Goal: Information Seeking & Learning: Learn about a topic

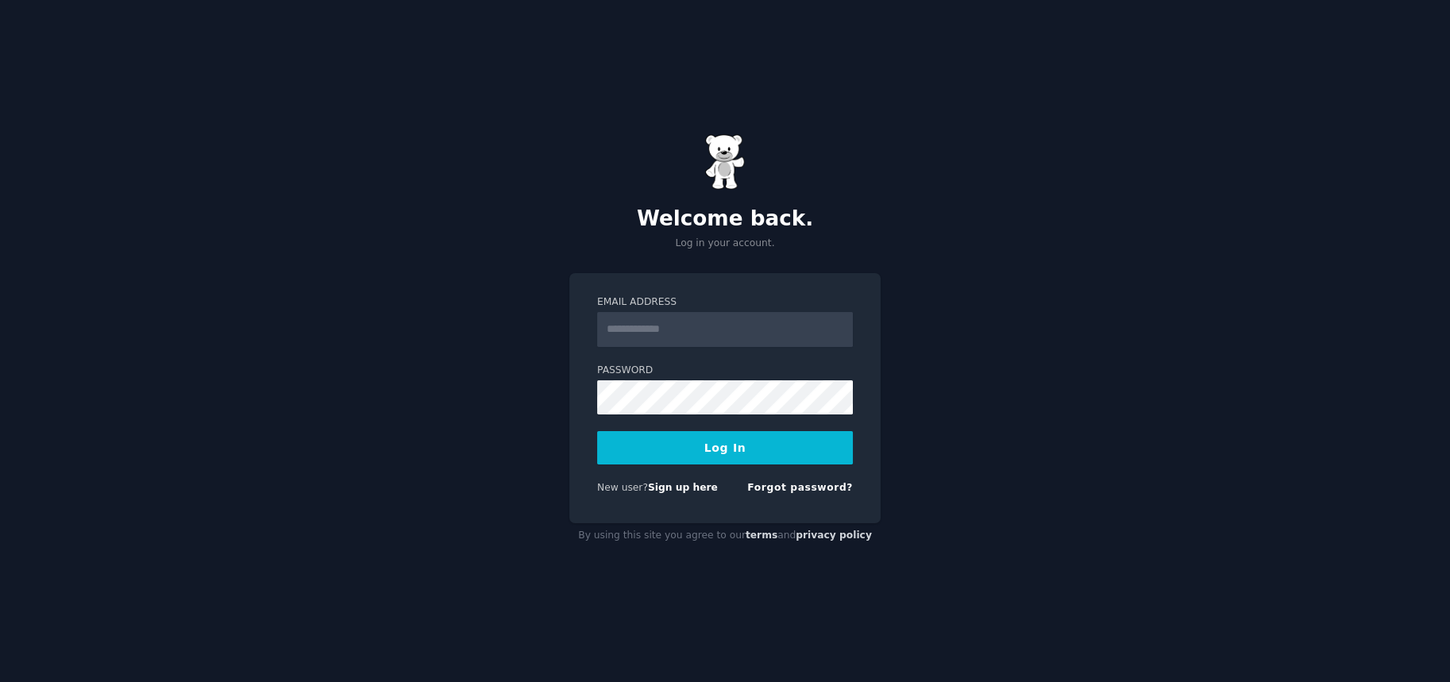
drag, startPoint x: 0, startPoint y: 0, endPoint x: 628, endPoint y: 315, distance: 702.8
click at [628, 315] on input "Email Address" at bounding box center [725, 329] width 256 height 35
click at [735, 418] on form "**********" at bounding box center [725, 398] width 256 height 206
type input "**********"
click at [735, 442] on button "Log In" at bounding box center [725, 447] width 256 height 33
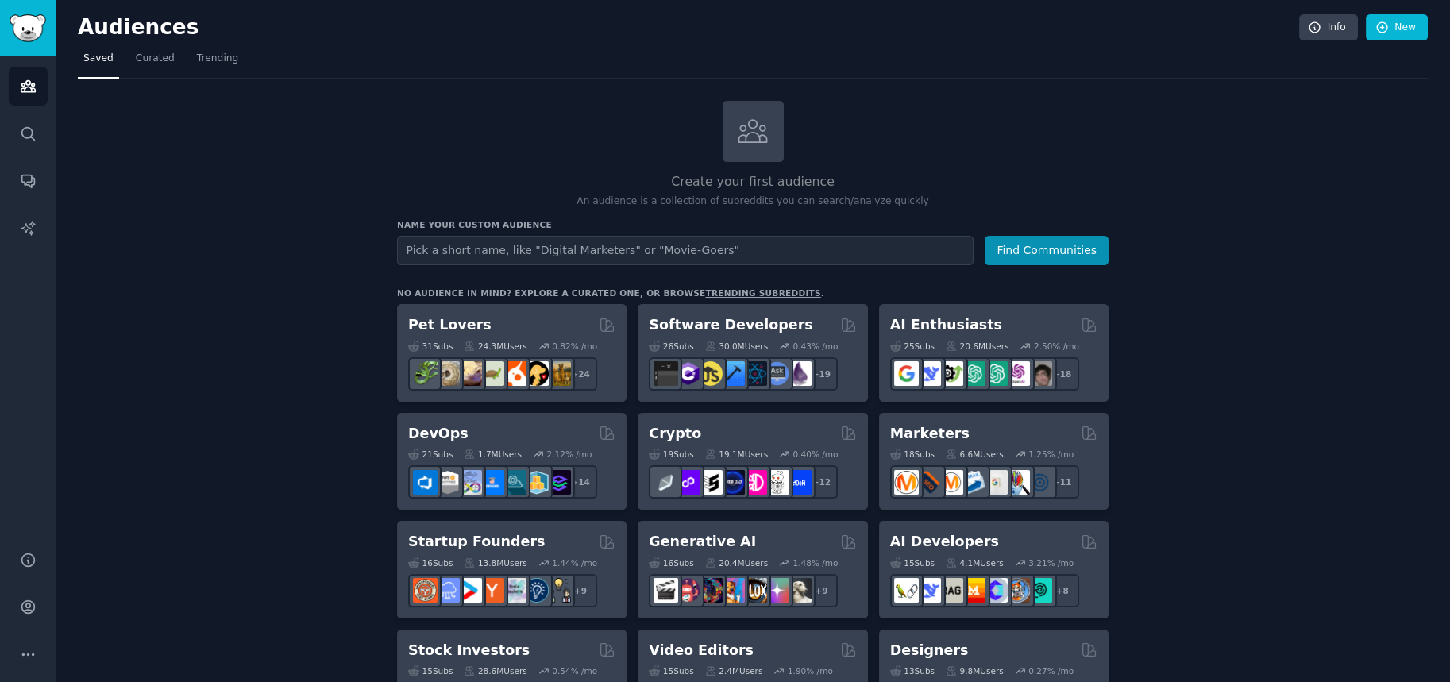
click at [631, 256] on input "text" at bounding box center [685, 250] width 576 height 29
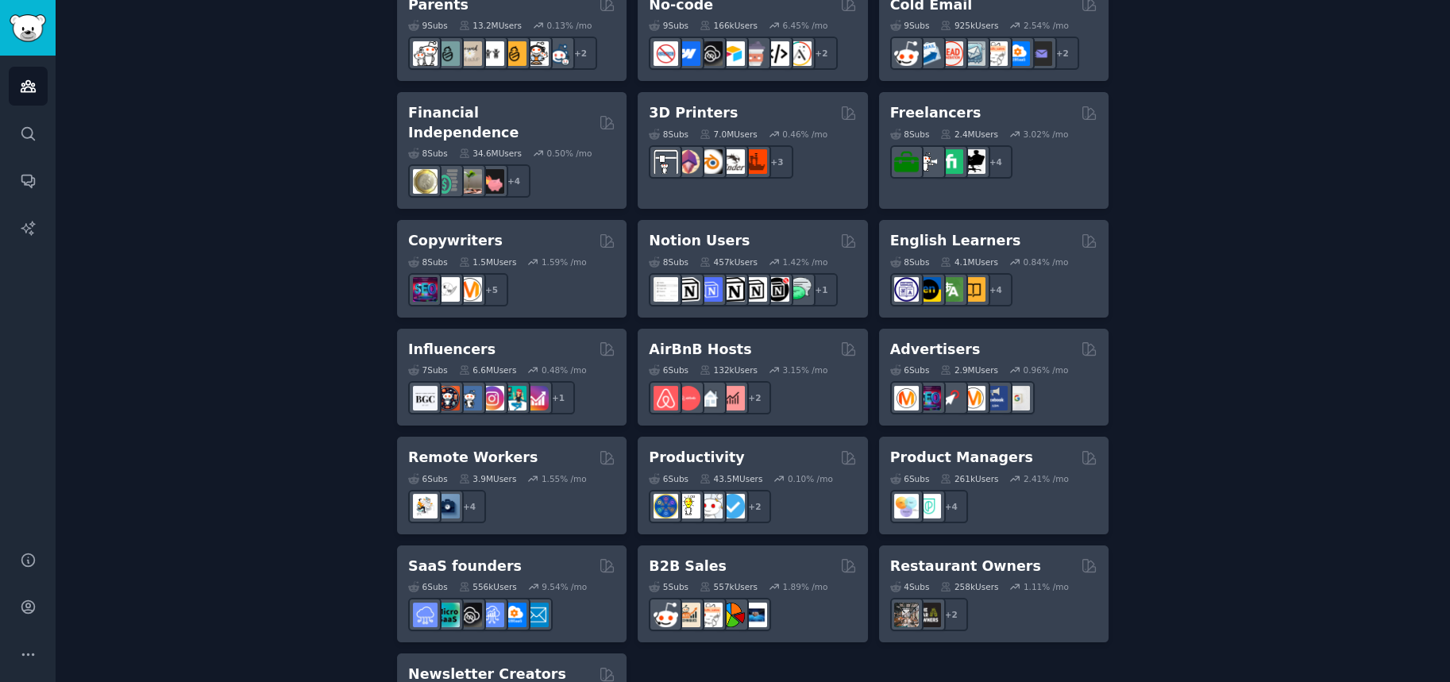
scroll to position [1148, 0]
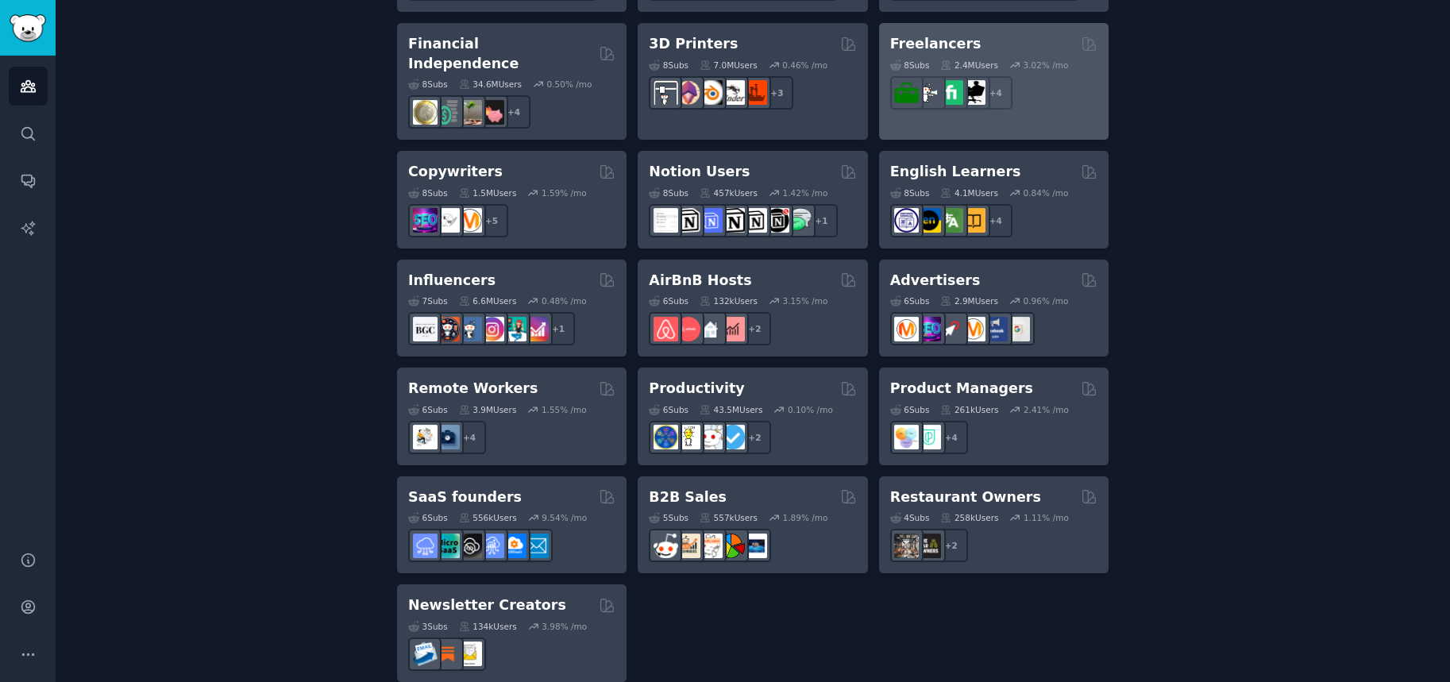
type input "hi"
click at [938, 35] on h2 "Freelancers" at bounding box center [935, 44] width 91 height 20
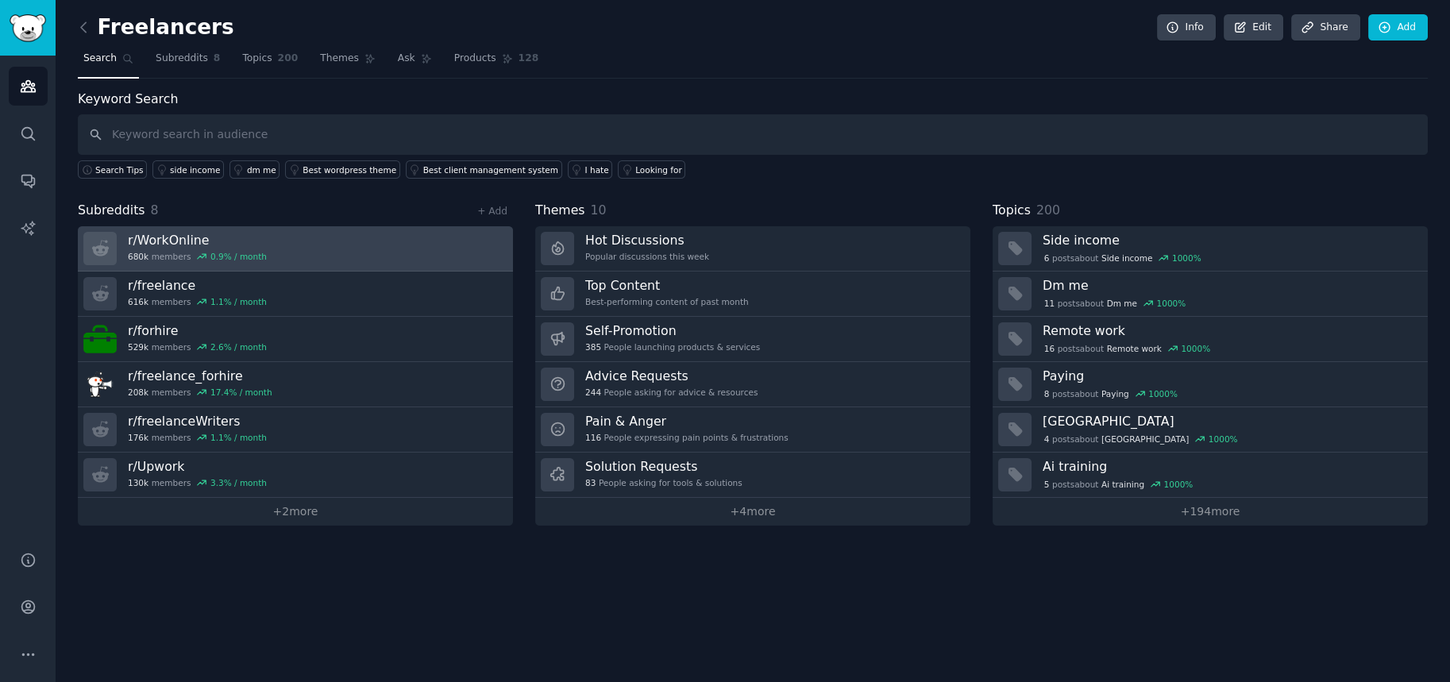
click at [411, 246] on link "r/ WorkOnline 680k members 0.9 % / month" at bounding box center [295, 248] width 435 height 45
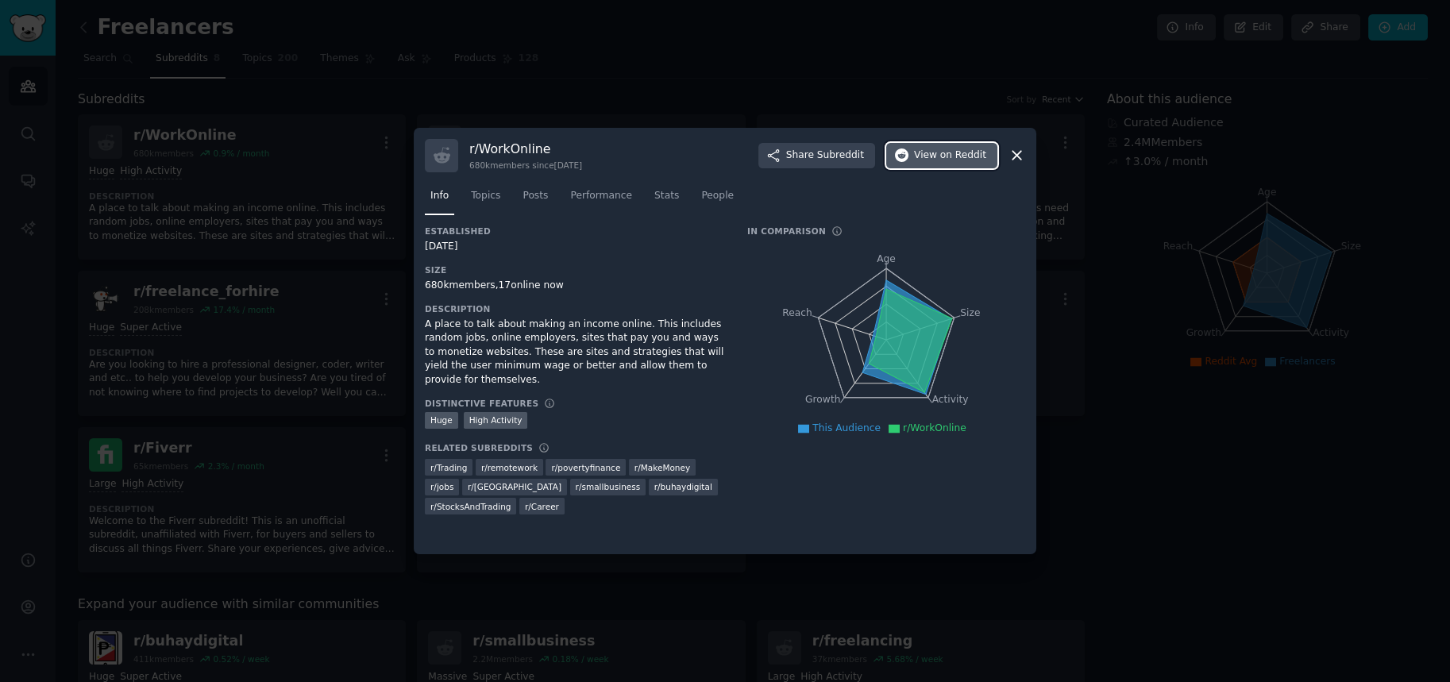
click at [965, 150] on span "on Reddit" at bounding box center [963, 155] width 46 height 14
